Goal: Task Accomplishment & Management: Manage account settings

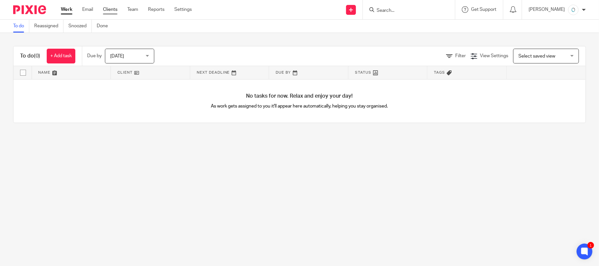
click at [112, 11] on link "Clients" at bounding box center [110, 9] width 14 height 7
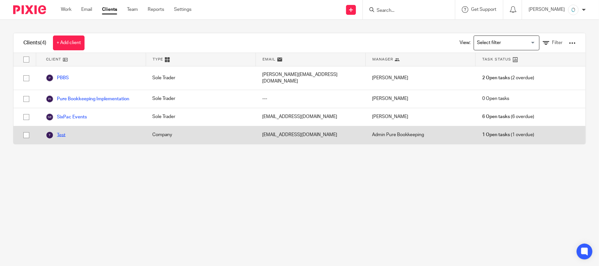
click at [59, 131] on link "Test" at bounding box center [56, 135] width 20 height 8
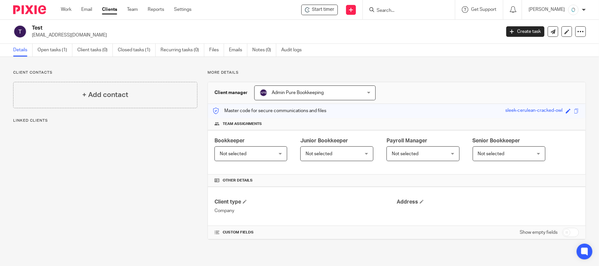
drag, startPoint x: 52, startPoint y: 51, endPoint x: 84, endPoint y: 68, distance: 36.5
click at [51, 51] on link "Open tasks (1)" at bounding box center [54, 50] width 35 height 13
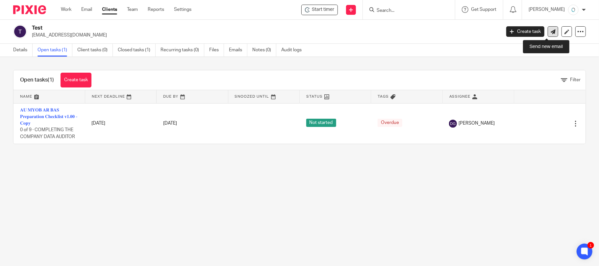
click at [551, 31] on icon at bounding box center [553, 31] width 5 height 5
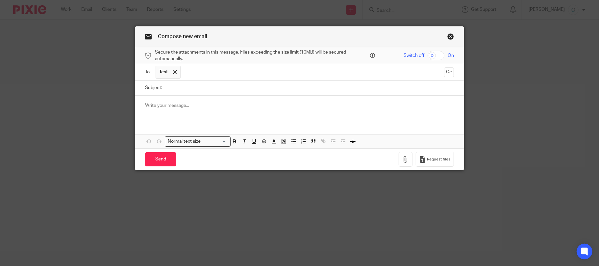
click at [448, 35] on link "Close this dialog window" at bounding box center [450, 37] width 7 height 9
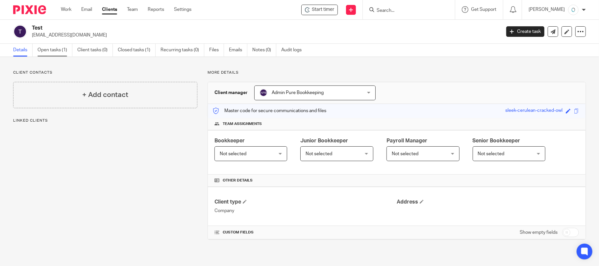
click at [42, 48] on link "Open tasks (1)" at bounding box center [54, 50] width 35 height 13
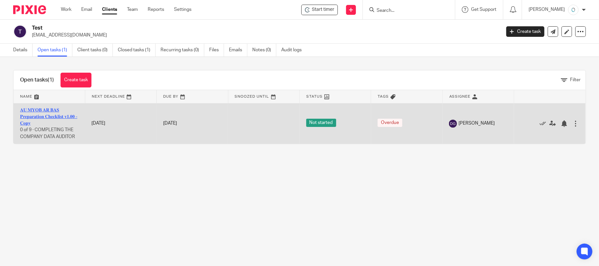
click at [43, 119] on link "𝐀𝐔 𝐌𝐘𝐎𝐁 𝐀𝐑 𝐁𝐀𝐒 𝐏𝐫𝐞𝐩𝐚𝐫𝐚𝐭𝐢𝐨𝐧 𝐂𝐡𝐞𝐜𝐤𝐥𝐢𝐬𝐭 𝐯𝟏.𝟎𝟎 - 𝐂𝐨𝐩𝐲" at bounding box center [48, 117] width 57 height 18
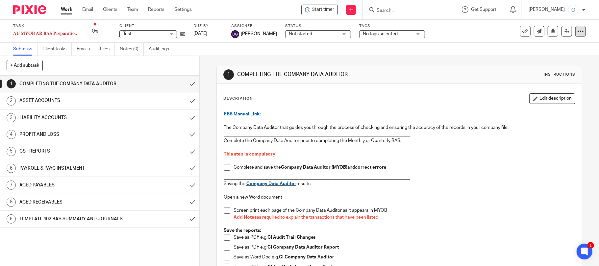
click at [577, 33] on icon at bounding box center [580, 31] width 7 height 7
click at [60, 50] on link "Client tasks" at bounding box center [56, 49] width 29 height 13
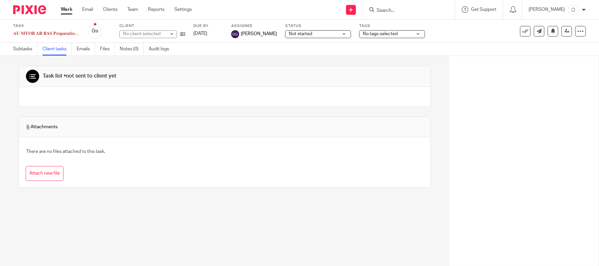
click at [409, 32] on span "No tags selected" at bounding box center [387, 34] width 49 height 7
click at [316, 34] on span "Not started" at bounding box center [313, 34] width 49 height 7
click at [41, 34] on div "𝐀𝐔 𝐌𝐘𝐎𝐁 𝐀𝐑 𝐁𝐀𝐒 𝐏𝐫𝐞𝐩𝐚𝐫𝐚𝐭𝐢𝐨𝐧 𝐂𝐡𝐞𝐜𝐤𝐥𝐢𝐬𝐭 𝐯𝟏.𝟎𝟎 - 𝐂𝐨𝐩𝐲 Save 𝐀𝐔 𝐌𝐘𝐎𝐁 𝐀𝐑 𝐁𝐀𝐒 𝐏𝐫𝐞𝐩𝐚𝐫𝐚𝐭𝐢…" at bounding box center [46, 33] width 66 height 7
drag, startPoint x: 41, startPoint y: 32, endPoint x: 218, endPoint y: 48, distance: 178.3
click at [225, 48] on div "Task 𝐀𝐔 𝐌𝐘𝐎𝐁 𝐀𝐑 𝐁𝐀𝐒 𝐏𝐫𝐞𝐩𝐚𝐫𝐚𝐭𝐢𝐨𝐧 𝐂𝐡𝐞𝐜𝐤𝐥𝐢𝐬𝐭 𝐯𝟏.𝟎𝟎 - 𝐂𝐨𝐩𝐲 Save 𝐀𝐔 𝐌𝐘𝐎𝐁 𝐀𝐑 𝐁𝐀𝐒 𝐏𝐫𝐞𝐩…" at bounding box center [299, 38] width 599 height 36
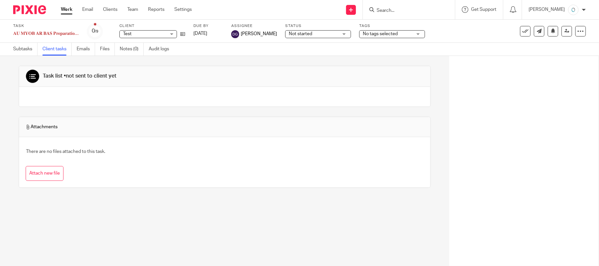
click at [62, 40] on div "Task 𝐀𝐔 𝐌𝐘𝐎𝐁 𝐀𝐑 𝐁𝐀𝐒 𝐏𝐫𝐞𝐩𝐚𝐫𝐚𝐭𝐢𝐨𝐧 𝐂𝐡𝐞𝐜𝐤𝐥𝐢𝐬𝐭 𝐯𝟏.𝟎𝟎 - 𝐂𝐨𝐩𝐲 Save 𝐀𝐔 𝐌𝐘𝐎𝐁 𝐀𝐑 𝐁𝐀𝐒 𝐏𝐫𝐞𝐩…" at bounding box center [299, 31] width 599 height 23
click at [46, 32] on div "𝐀𝐔 𝐌𝐘𝐎𝐁 𝐀𝐑 𝐁𝐀𝐒 𝐏𝐫𝐞𝐩𝐚𝐫𝐚𝐭𝐢𝐨𝐧 𝐂𝐡𝐞𝐜𝐤𝐥𝐢𝐬𝐭 𝐯𝟏.𝟎𝟎 - 𝐂𝐨𝐩𝐲 Save 𝐀𝐔 𝐌𝐘𝐎𝐁 𝐀𝐑 𝐁𝐀𝐒 𝐏𝐫𝐞𝐩𝐚𝐫𝐚𝐭𝐢…" at bounding box center [46, 33] width 66 height 7
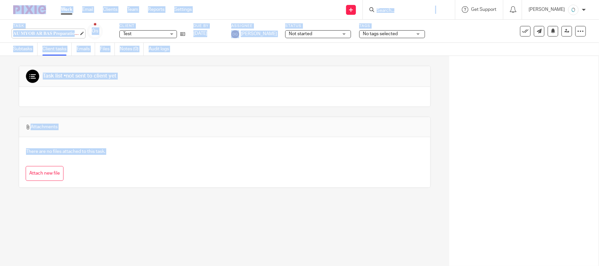
drag, startPoint x: 58, startPoint y: 36, endPoint x: 45, endPoint y: 34, distance: 13.7
click at [57, 36] on div "𝐀𝐔 𝐌𝐘𝐎𝐁 𝐀𝐑 𝐁𝐀𝐒 𝐏𝐫𝐞𝐩𝐚𝐫𝐚𝐭𝐢𝐨𝐧 𝐂𝐡𝐞𝐜𝐤𝐥𝐢𝐬𝐭 𝐯𝟏.𝟎𝟎 - 𝐂𝐨𝐩𝐲 Save 𝐀𝐔 𝐌𝐘𝐎𝐁 𝐀𝐑 𝐁𝐀𝐒 𝐏𝐫𝐞𝐩𝐚𝐫𝐚𝐭𝐢…" at bounding box center [46, 33] width 66 height 7
click at [67, 34] on div "𝐀𝐔 𝐌𝐘𝐎𝐁 𝐀𝐑 𝐁𝐀𝐒 𝐏𝐫𝐞𝐩𝐚𝐫𝐚𝐭𝐢𝐨𝐧 𝐂𝐡𝐞𝐜𝐤𝐥𝐢𝐬𝐭 𝐯𝟏.𝟎𝟎 - 𝐂𝐨𝐩𝐲 Save 𝐀𝐔 𝐌𝐘𝐎𝐁 𝐀𝐑 𝐁𝐀𝐒 𝐏𝐫𝐞𝐩𝐚𝐫𝐚𝐭𝐢…" at bounding box center [46, 33] width 66 height 7
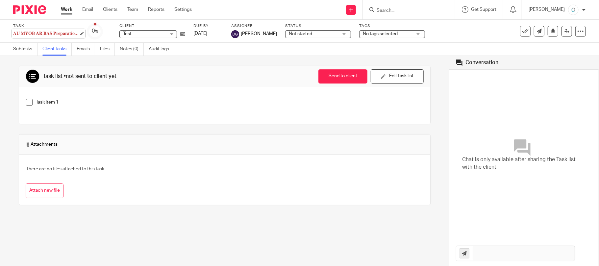
drag, startPoint x: 83, startPoint y: 34, endPoint x: 80, endPoint y: 35, distance: 3.3
click at [79, 34] on div "𝐀𝐔 𝐌𝐘𝐎𝐁 𝐀𝐑 𝐁𝐀𝐒 𝐏𝐫𝐞𝐩𝐚𝐫𝐚𝐭𝐢𝐨𝐧 𝐂𝐡𝐞𝐜𝐤𝐥𝐢𝐬𝐭 𝐯𝟏.𝟎𝟎 - 𝐂𝐨𝐩𝐲 Save 𝐀𝐔 𝐌𝐘𝐎𝐁 𝐀𝐑 𝐁𝐀𝐒 𝐏𝐫𝐞𝐩𝐚𝐫𝐚𝐭𝐢…" at bounding box center [46, 33] width 66 height 7
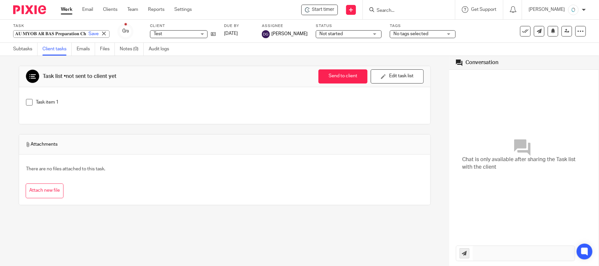
click at [43, 36] on input "𝐀𝐔 𝐌𝐘𝐎𝐁 𝐀𝐑 𝐁𝐀𝐒 𝐏𝐫𝐞𝐩𝐚𝐫𝐚𝐭𝐢𝐨𝐧 𝐂𝐡𝐞𝐜𝐤𝐥𝐢𝐬𝐭 𝐯𝟏.𝟎𝟎 - 𝐂𝐨𝐩𝐲" at bounding box center [61, 34] width 96 height 8
click at [42, 33] on input "𝐀𝐔 𝐌𝐘𝐎𝐁 𝐀𝐑 𝐁𝐀𝐒 𝐏𝐫𝐞𝐩𝐚𝐫𝐚𝐭𝐢𝐨𝐧 𝐂𝐡𝐞𝐜𝐤𝐥𝐢𝐬𝐭 𝐯𝟏.𝟎𝟎 - 𝐂𝐨𝐩𝐲" at bounding box center [61, 34] width 96 height 8
click at [38, 35] on input "𝐀𝐔 𝐌𝐘𝐎𝐁 𝐀𝐑 𝐁𝐀𝐒 𝐏𝐫𝐞𝐩𝐚𝐫𝐚𝐭𝐢𝐨𝐧 𝐂𝐡𝐞𝐜𝐤𝐥𝐢𝐬𝐭 𝐯𝟏.𝟎𝟎 - 𝐂𝐨𝐩𝐲" at bounding box center [61, 34] width 96 height 8
click at [88, 10] on link "Email" at bounding box center [87, 9] width 11 height 7
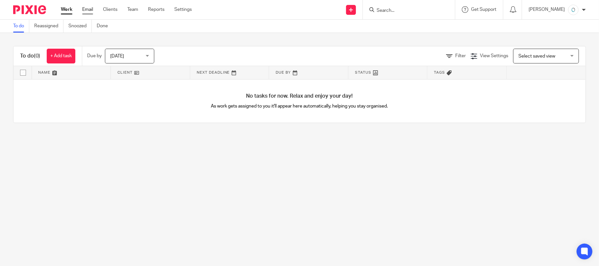
click at [87, 9] on link "Email" at bounding box center [87, 9] width 11 height 7
